Goal: Find specific page/section: Find specific page/section

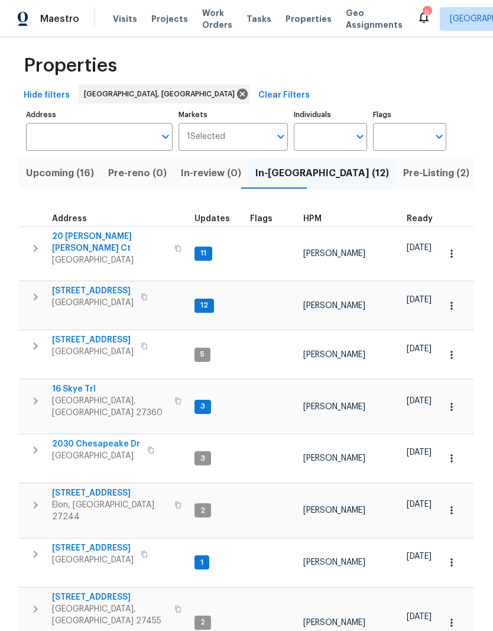
scroll to position [7, 0]
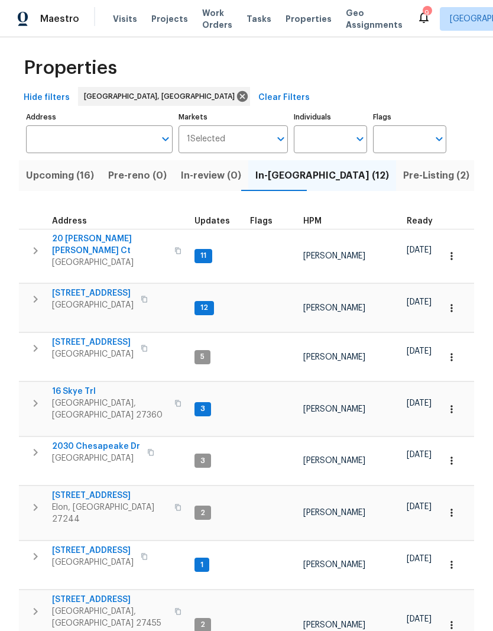
click at [90, 490] on span "[STREET_ADDRESS]" at bounding box center [109, 496] width 115 height 12
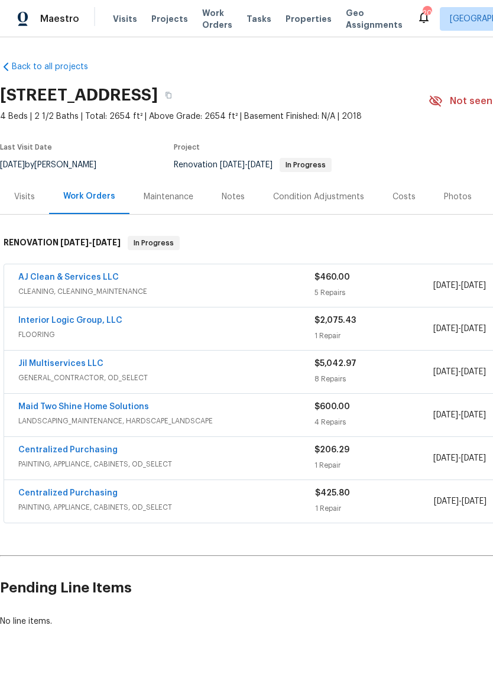
click at [93, 403] on link "Maid Two Shine Home Solutions" at bounding box center [83, 407] width 131 height 8
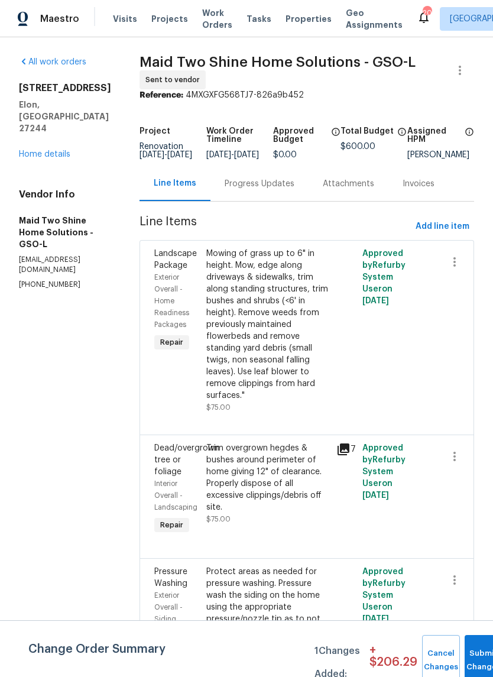
click at [46, 150] on link "Home details" at bounding box center [44, 154] width 51 height 8
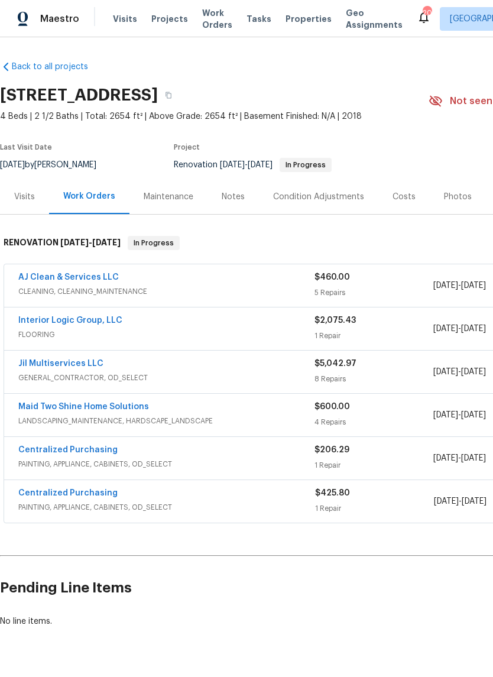
click at [77, 323] on link "Interior Logic Group, LLC" at bounding box center [70, 320] width 104 height 8
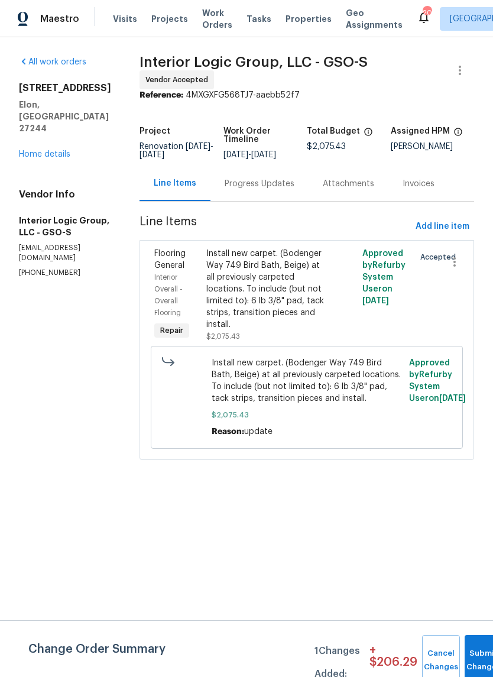
click at [284, 189] on div "Progress Updates" at bounding box center [260, 184] width 70 height 12
